Goal: Information Seeking & Learning: Learn about a topic

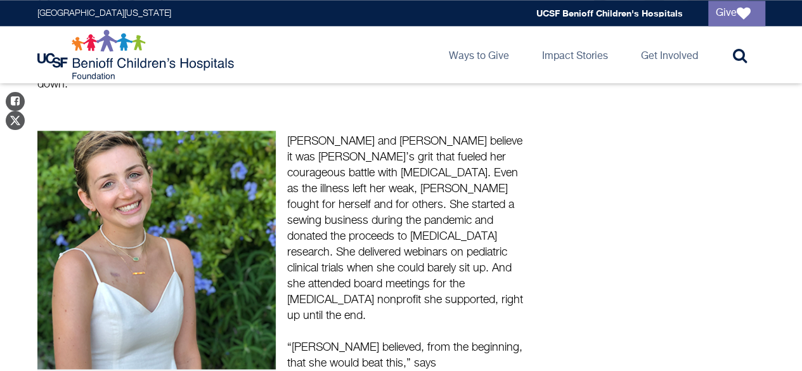
scroll to position [793, 0]
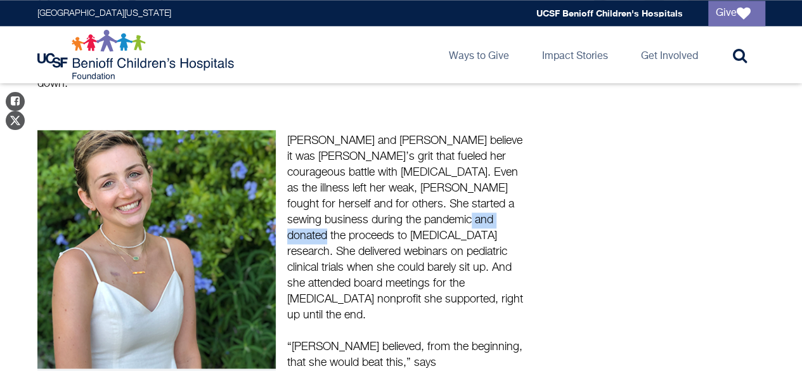
drag, startPoint x: 485, startPoint y: 188, endPoint x: 413, endPoint y: 188, distance: 72.9
click at [413, 188] on p "[PERSON_NAME] and [PERSON_NAME] believe it was [PERSON_NAME]’s grit that fueled…" at bounding box center [406, 220] width 238 height 206
copy p "[MEDICAL_DATA]"
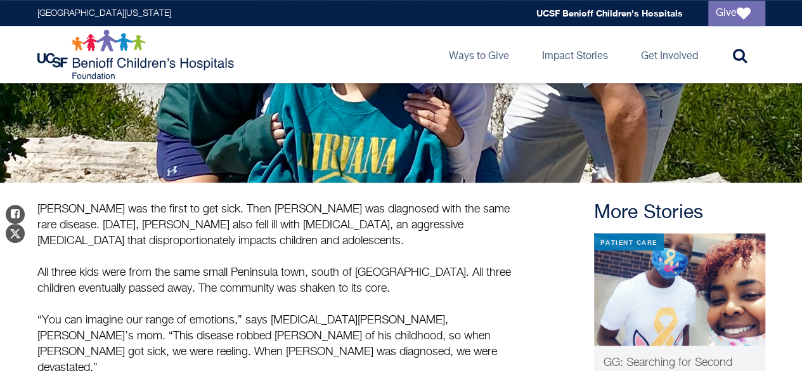
scroll to position [294, 0]
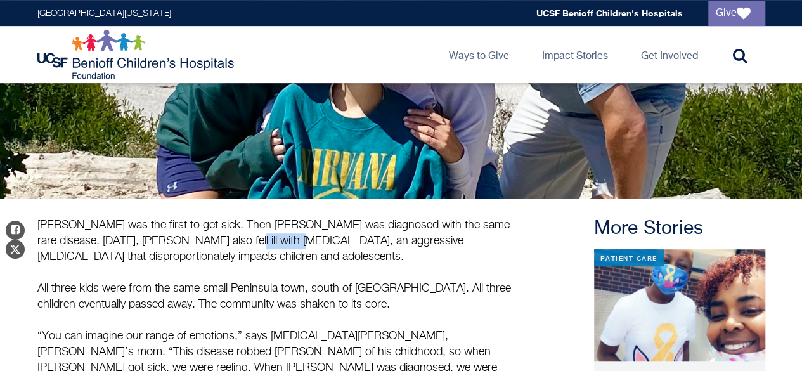
drag, startPoint x: 255, startPoint y: 245, endPoint x: 184, endPoint y: 240, distance: 71.2
click at [184, 240] on p "[PERSON_NAME] was the first to get sick. Then [PERSON_NAME] was diagnosed with …" at bounding box center [281, 241] width 488 height 48
copy p "[MEDICAL_DATA]"
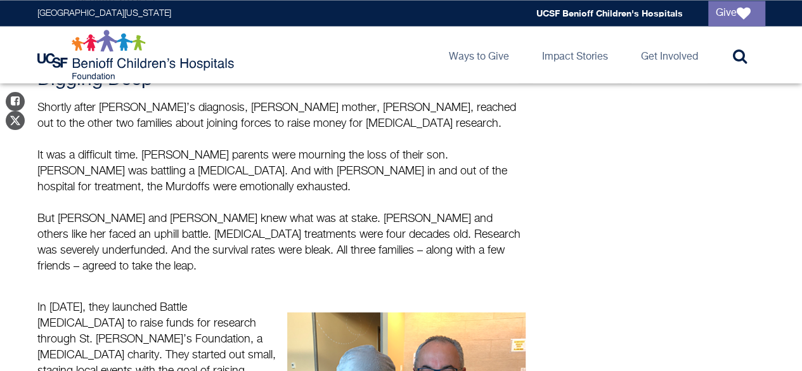
scroll to position [1179, 0]
